Goal: Communication & Community: Ask a question

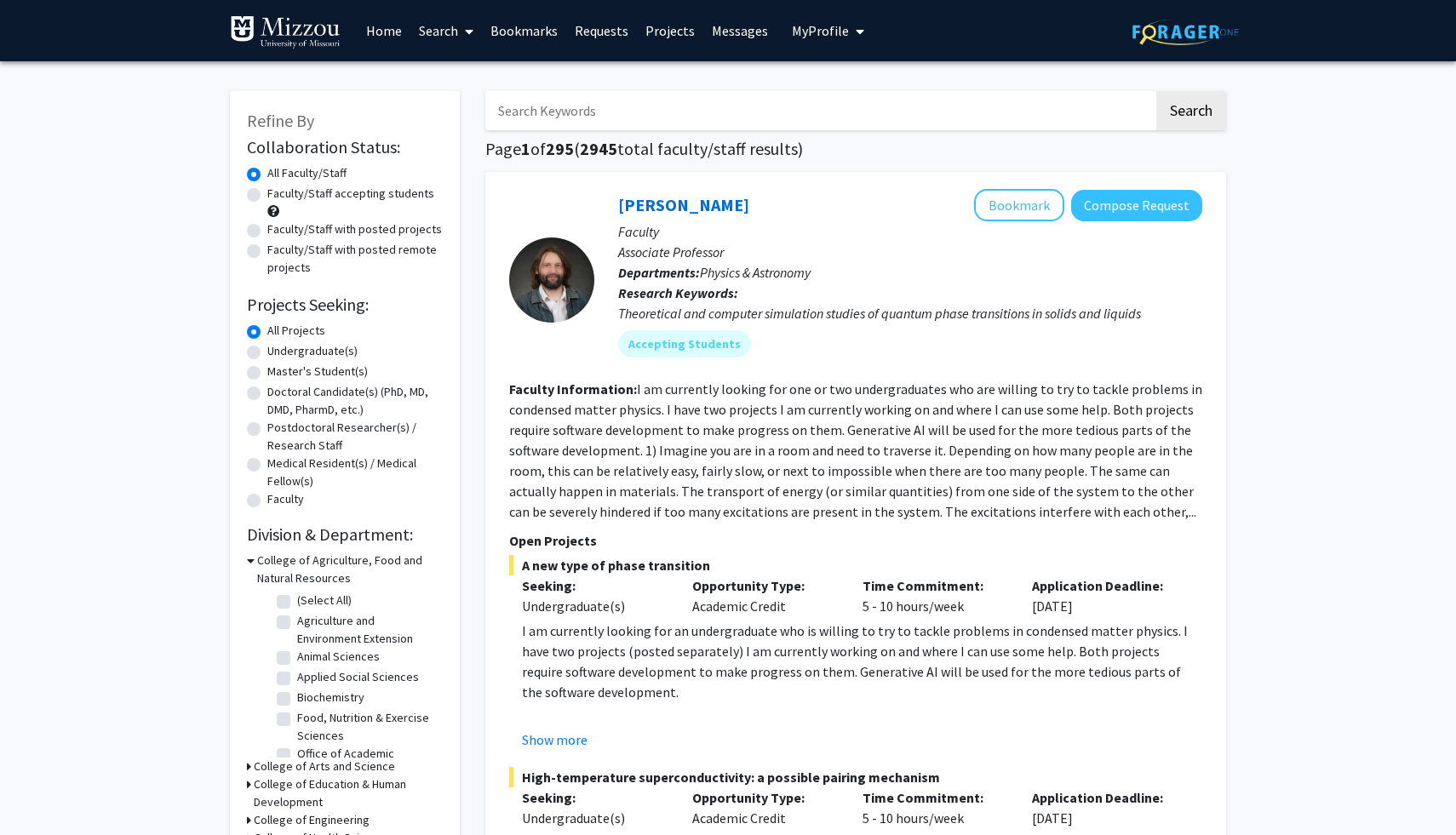
click at [609, 109] on input "Search Keywords" at bounding box center [819, 111] width 668 height 39
click at [895, 109] on input "Search Keywords" at bounding box center [819, 111] width 668 height 39
paste input "[PERSON_NAME]"
type input "[PERSON_NAME]"
click at [1185, 110] on button "Search" at bounding box center [1191, 111] width 70 height 39
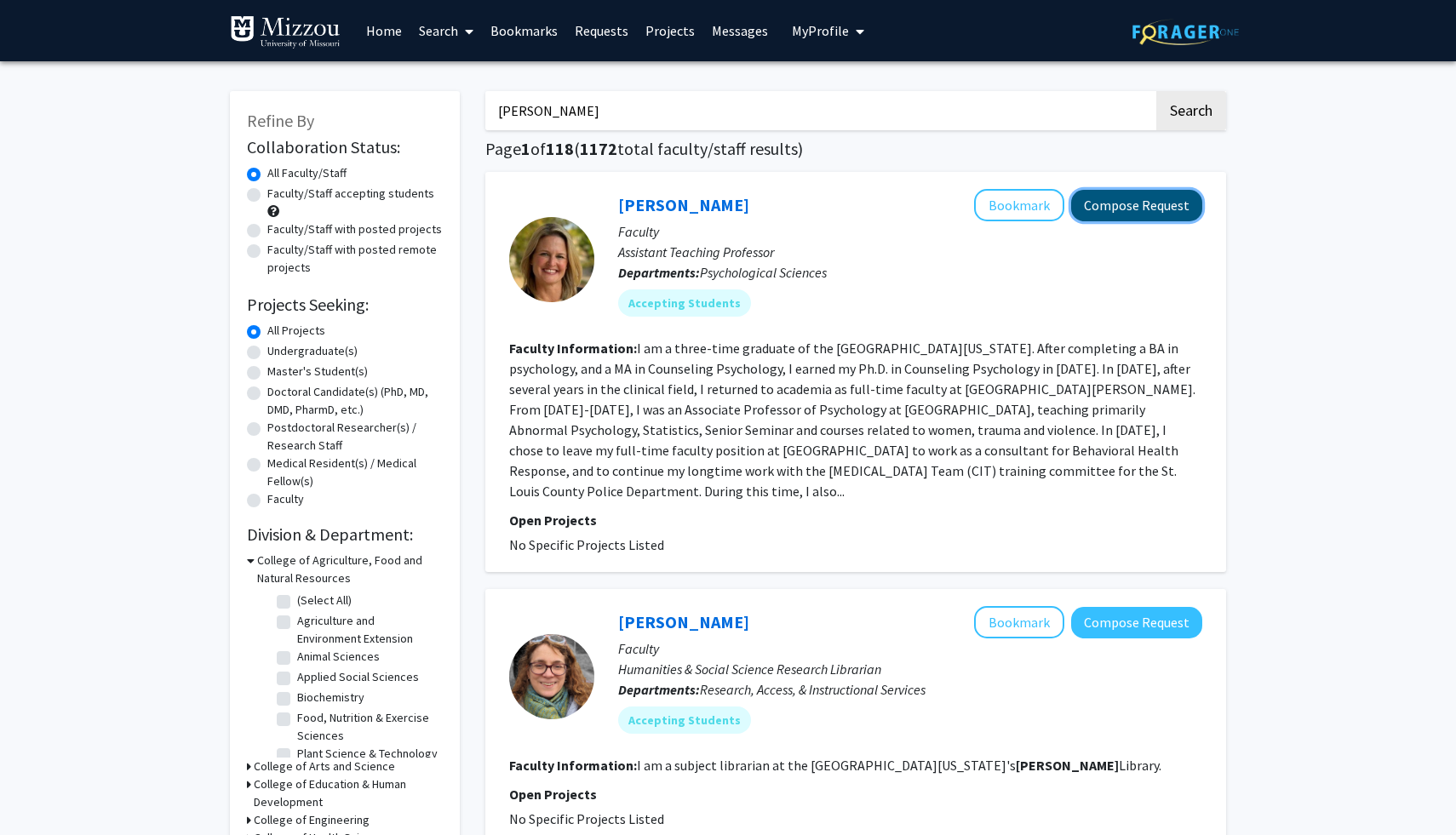
click at [1125, 213] on button "Compose Request" at bounding box center [1137, 205] width 131 height 31
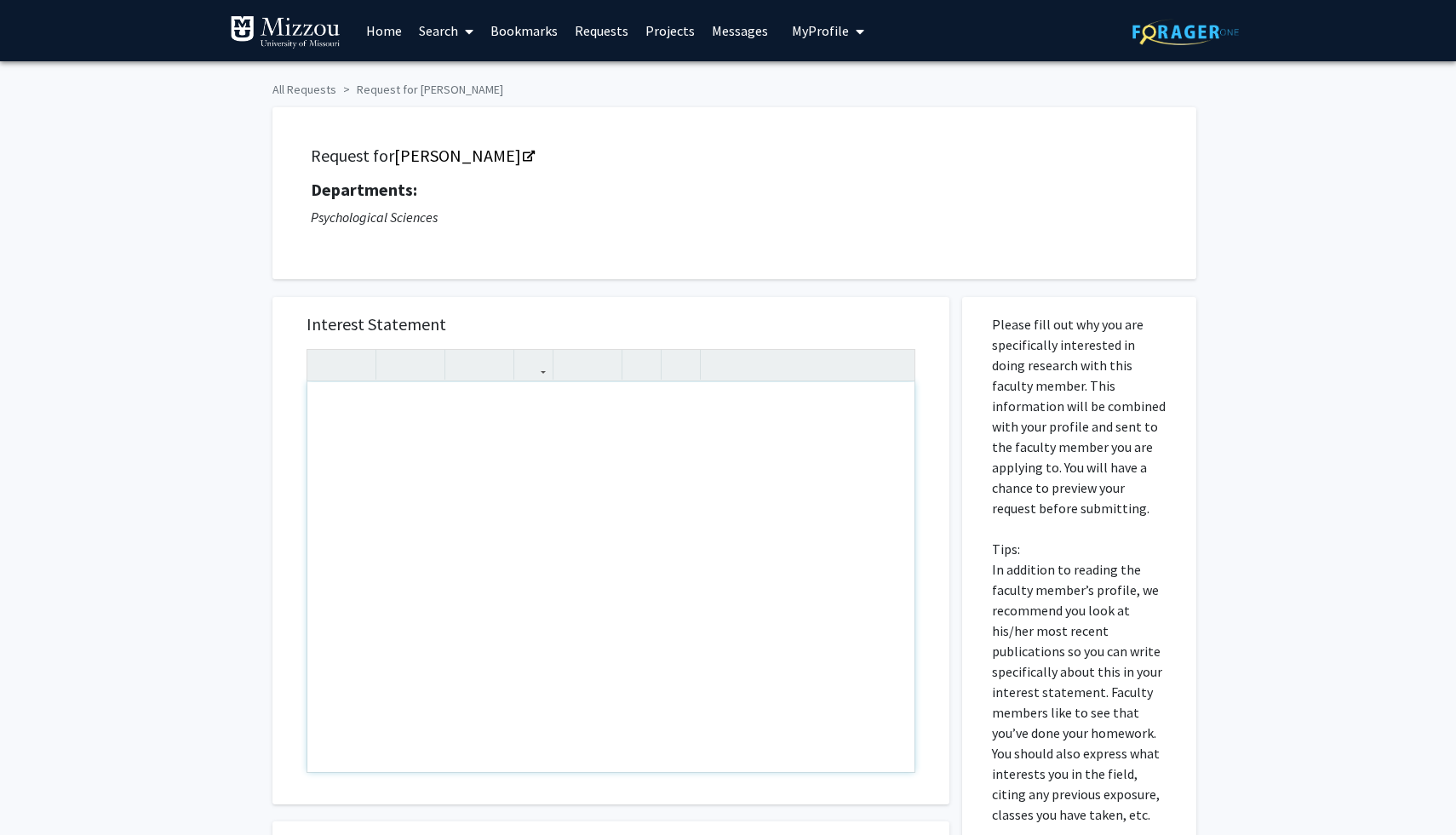
click at [684, 465] on div "Note to users with screen readers: Please press Alt+0 or Option+0 to deactivate…" at bounding box center [611, 577] width 607 height 390
click at [763, 419] on div "Hello! I am currently in your Psych 1030 class, and I am activating my Forager …" at bounding box center [611, 577] width 607 height 390
click at [825, 404] on div "Hello! I am currently in your Psych 1030 class, and I am activating my ForagerO…" at bounding box center [611, 577] width 607 height 390
click at [359, 409] on div "Hello! I am currently in your Psych 1030 class, and I am activating my ForagerO…" at bounding box center [611, 577] width 607 height 390
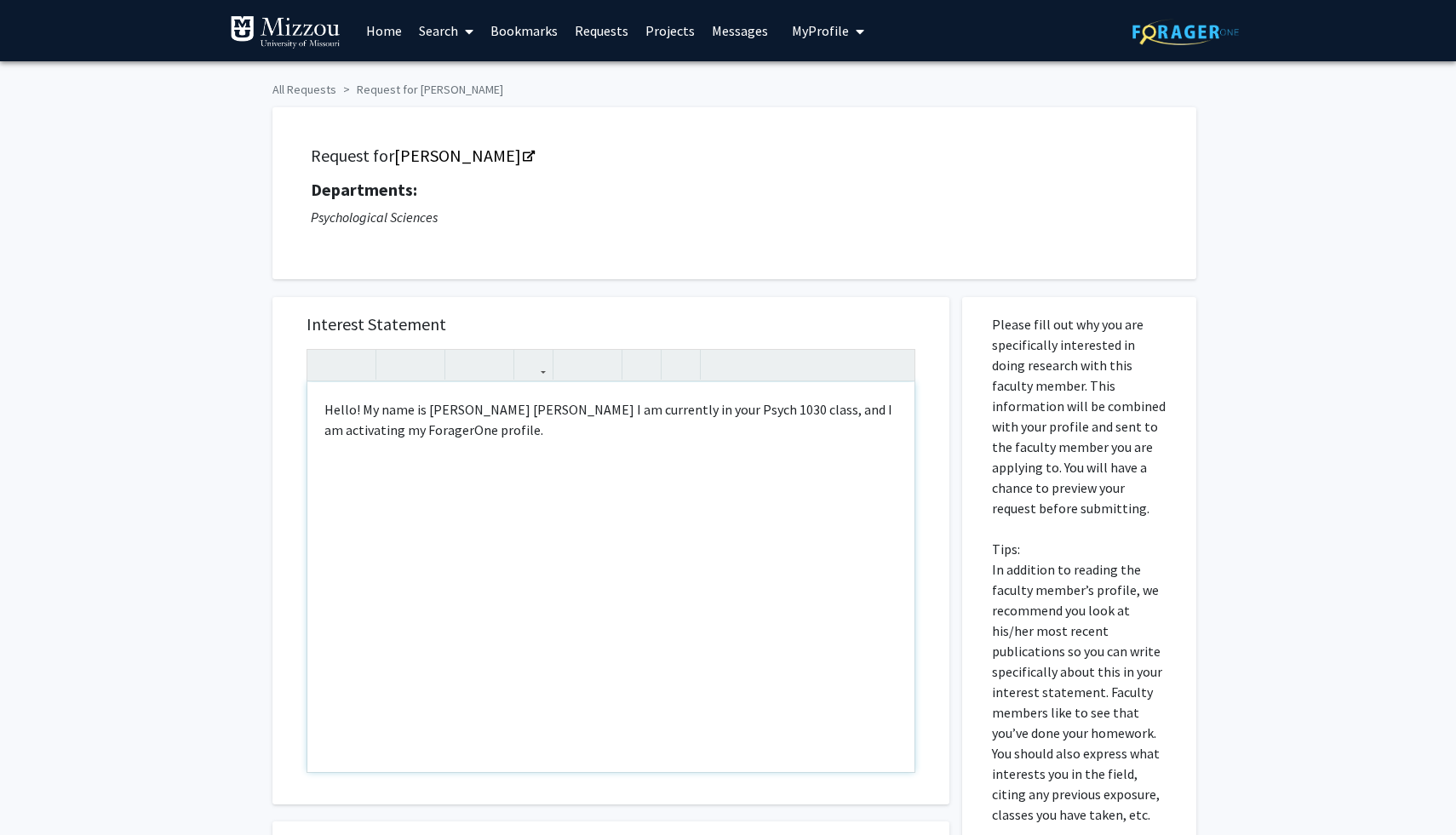
click at [750, 413] on div "Hello! My name is [PERSON_NAME] [PERSON_NAME] I am currently in your Psych 1030…" at bounding box center [611, 577] width 607 height 390
click at [722, 412] on div "Hello! My name is [PERSON_NAME] [PERSON_NAME] I am currently in your Psych 1030…" at bounding box center [611, 577] width 607 height 390
click at [645, 435] on div "Hello! My name is [PERSON_NAME] [PERSON_NAME] I am currently in your Psych 1030…" at bounding box center [611, 577] width 607 height 390
click at [524, 413] on div "Hello! My name is [PERSON_NAME] [PERSON_NAME] I am currently in your Psych 1030…" at bounding box center [611, 577] width 607 height 390
click at [526, 413] on div "Hello! My name is [PERSON_NAME] [PERSON_NAME] I am currently in your Psych 1030…" at bounding box center [611, 577] width 607 height 390
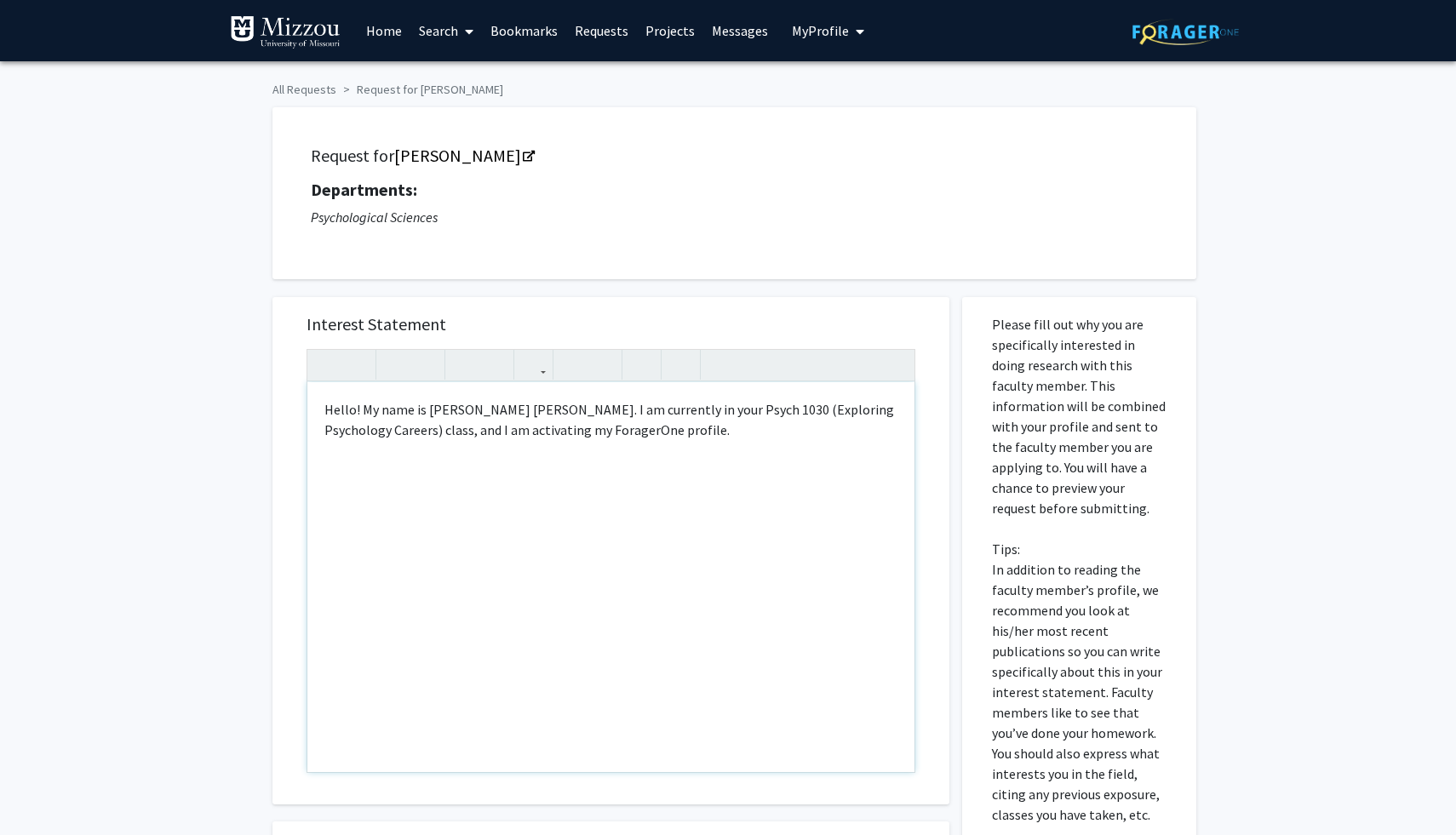
click at [707, 426] on div "Hello! My name is [PERSON_NAME] [PERSON_NAME]. I am currently in your Psych 103…" at bounding box center [611, 577] width 607 height 390
click at [730, 412] on div "Hello! My name is [PERSON_NAME] [PERSON_NAME]. I am currently in your Psych 103…" at bounding box center [611, 577] width 607 height 390
click at [372, 432] on div "Hello! My name is [PERSON_NAME] [PERSON_NAME]. I am currently in your Psych 103…" at bounding box center [611, 577] width 607 height 390
click at [536, 464] on div "Hello! My name is [PERSON_NAME] [PERSON_NAME]. I am currently in your Psych 103…" at bounding box center [611, 577] width 607 height 390
click at [659, 413] on div "Hello! My name is [PERSON_NAME] [PERSON_NAME]. I am currently in your Psych 103…" at bounding box center [611, 577] width 607 height 390
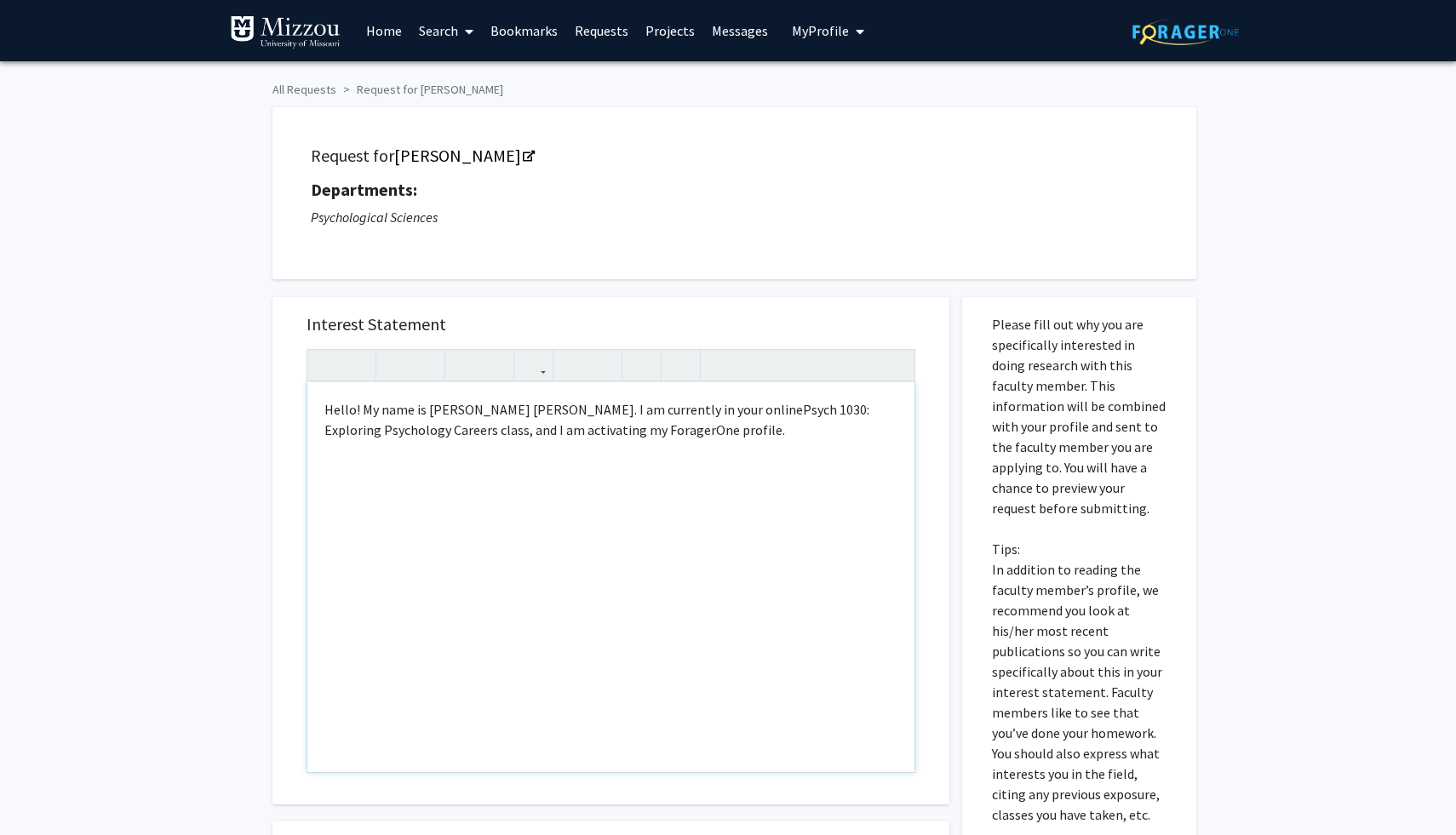
type textarea "Hello! My name is [PERSON_NAME] [PERSON_NAME]. I am currently in your online Ps…"
click at [744, 442] on div "Hello! My name is [PERSON_NAME] [PERSON_NAME]. I am currently in your online Ps…" at bounding box center [611, 577] width 607 height 390
click at [695, 443] on div "Hello! My name is [PERSON_NAME] [PERSON_NAME]. I am currently in your online Ps…" at bounding box center [611, 577] width 607 height 390
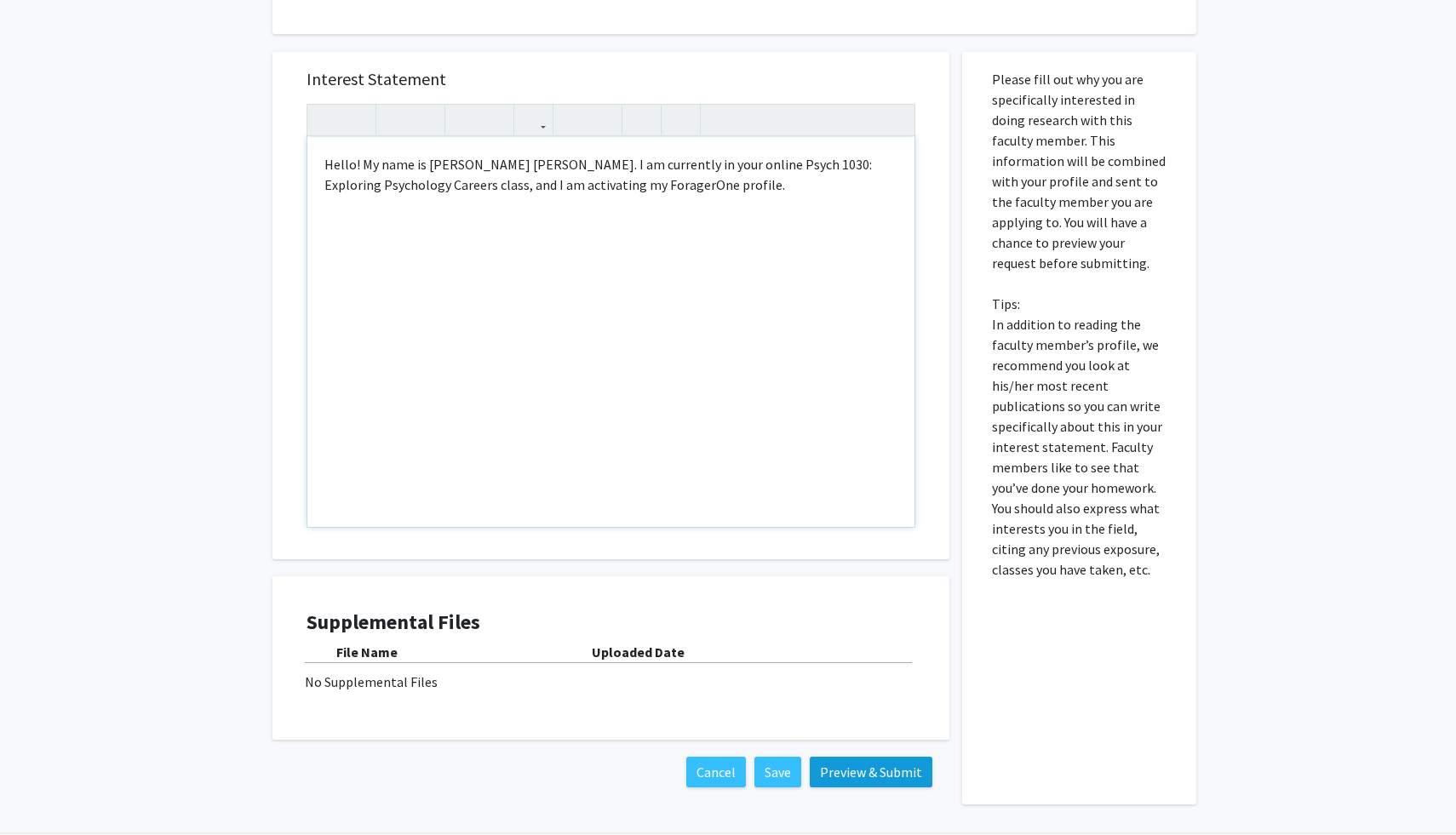
scroll to position [246, 0]
click at [865, 778] on button "Preview & Submit" at bounding box center [871, 771] width 123 height 30
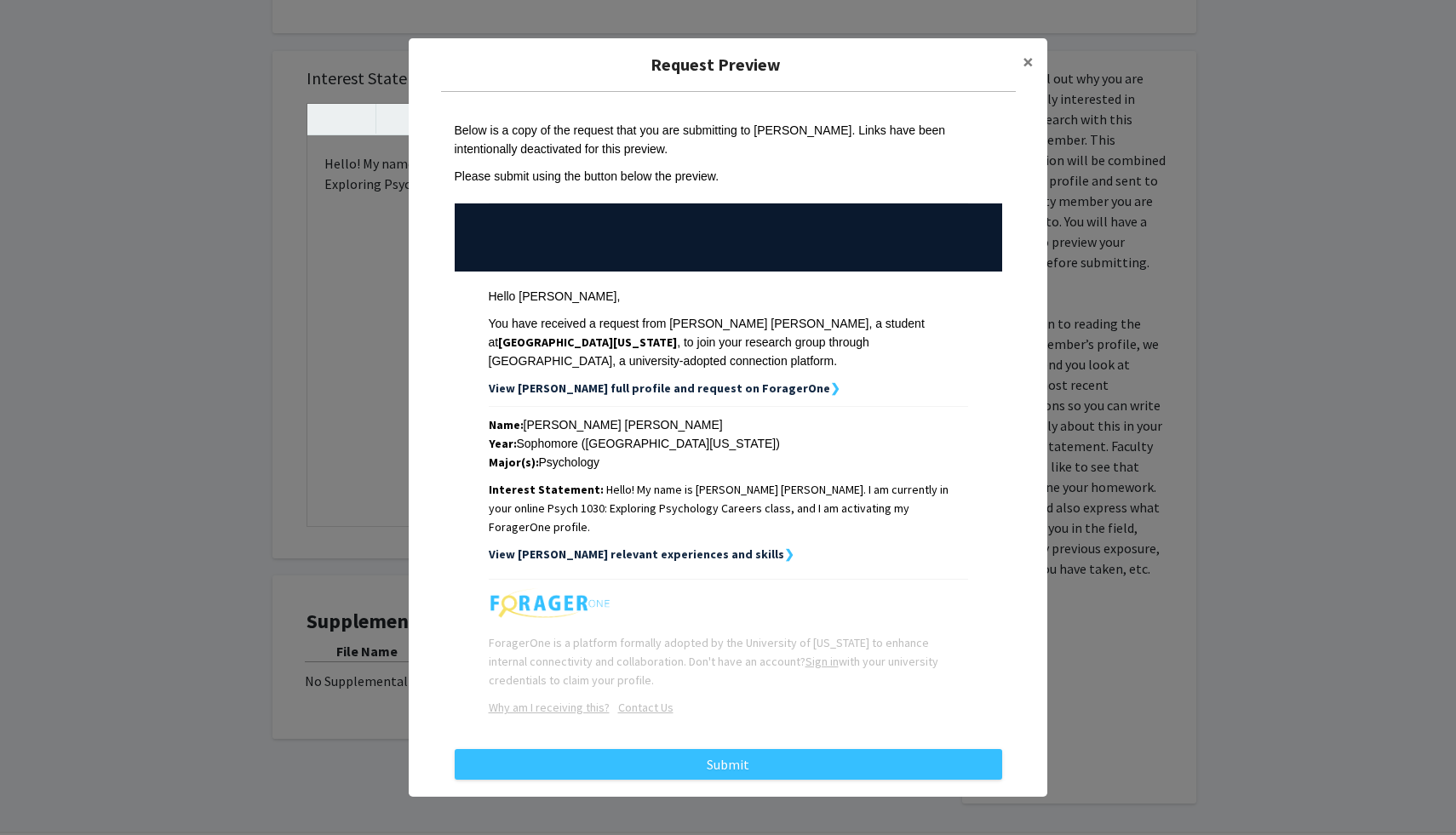
scroll to position [17, 0]
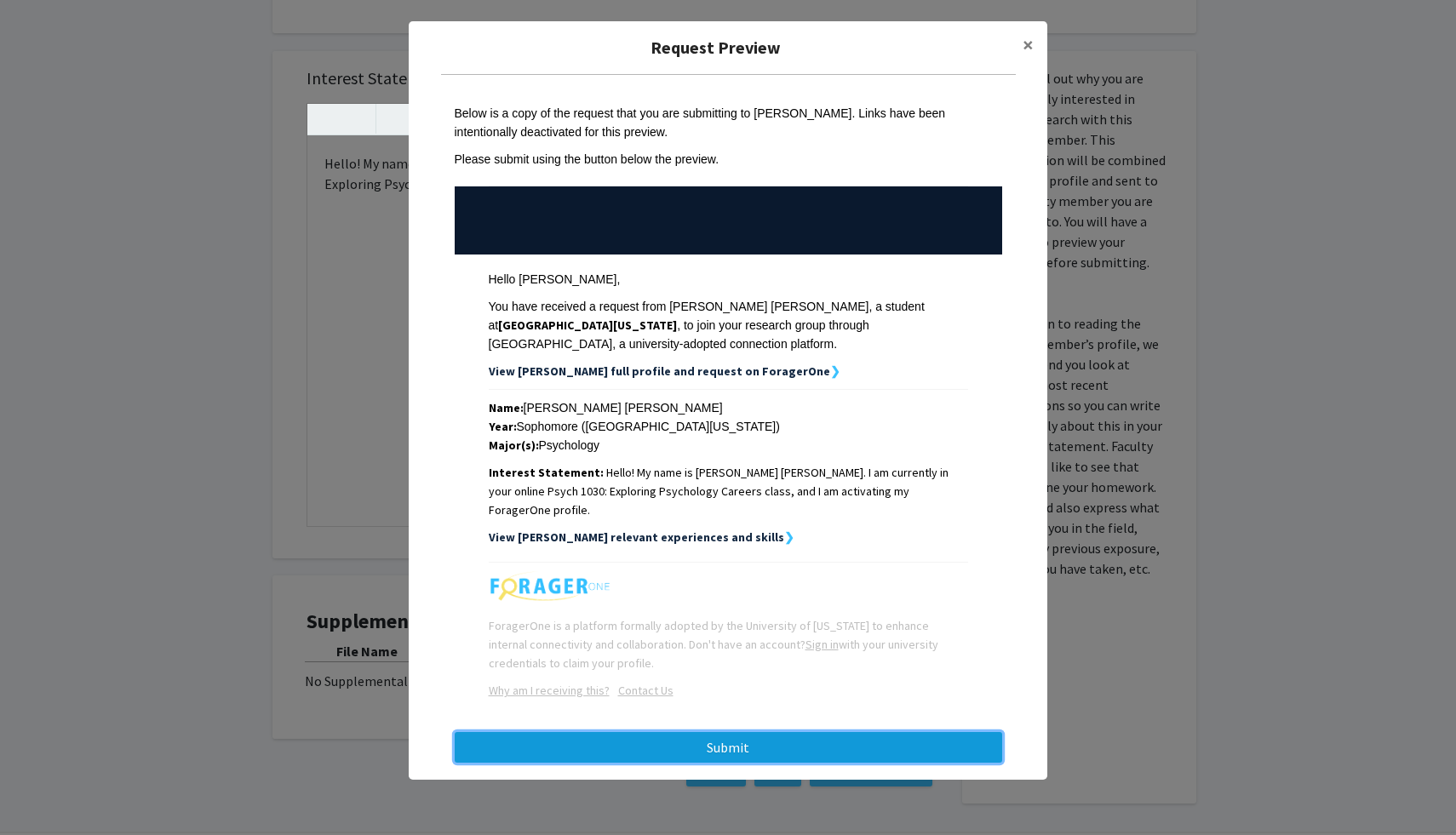
click at [727, 735] on button "Submit" at bounding box center [728, 747] width 547 height 30
